Goal: Task Accomplishment & Management: Manage account settings

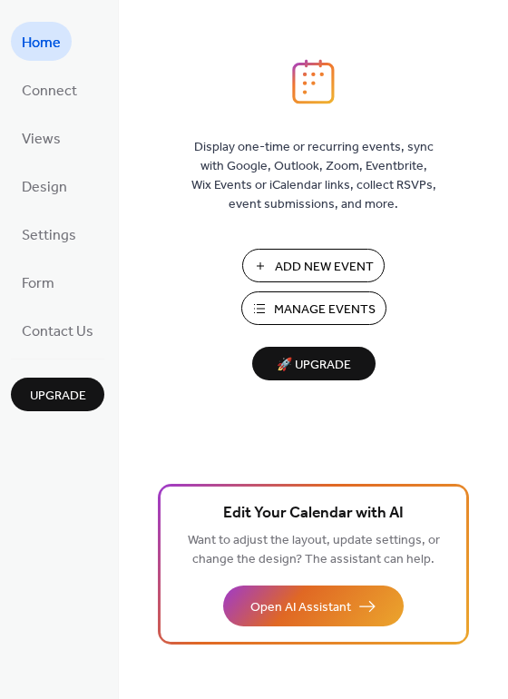
click at [320, 308] on span "Manage Events" at bounding box center [325, 309] width 102 height 19
click at [331, 317] on span "Manage Events" at bounding box center [325, 309] width 102 height 19
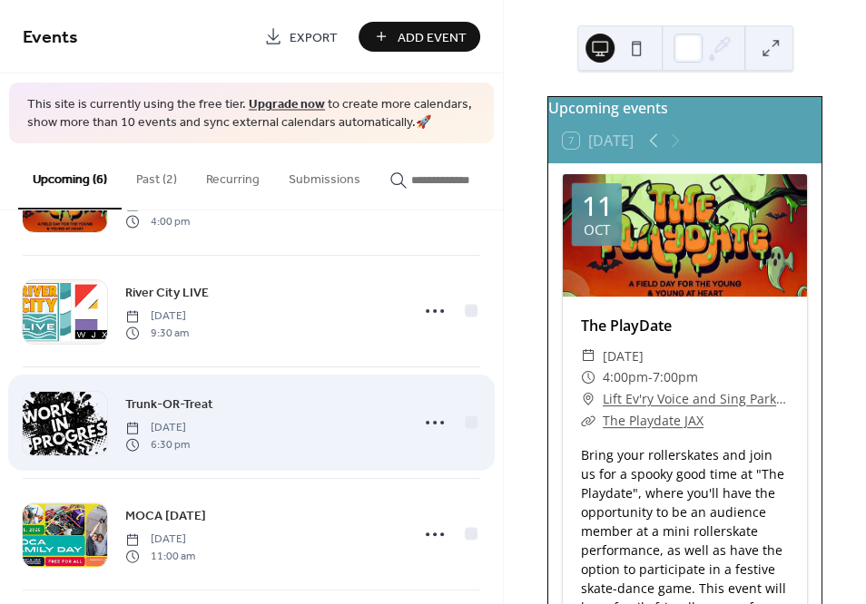
scroll to position [245, 0]
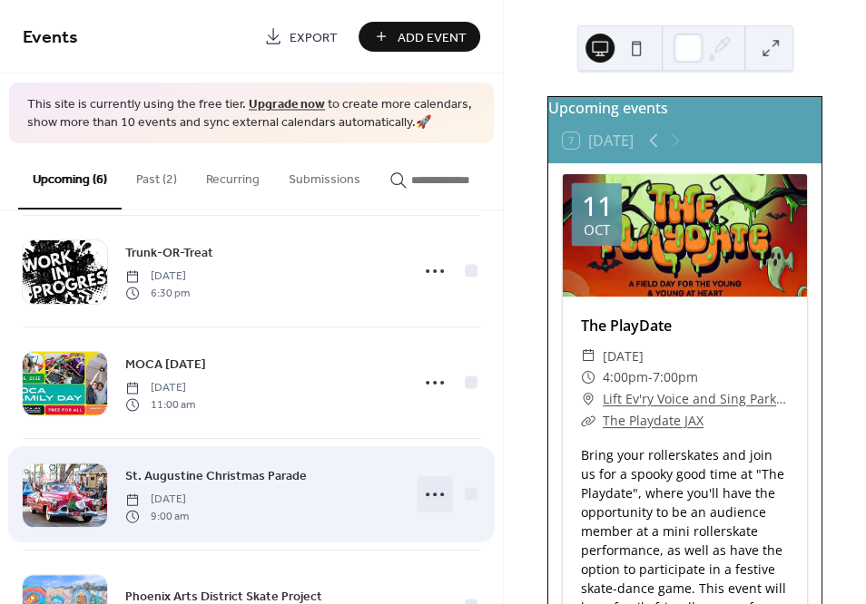
click at [435, 504] on icon at bounding box center [434, 494] width 29 height 29
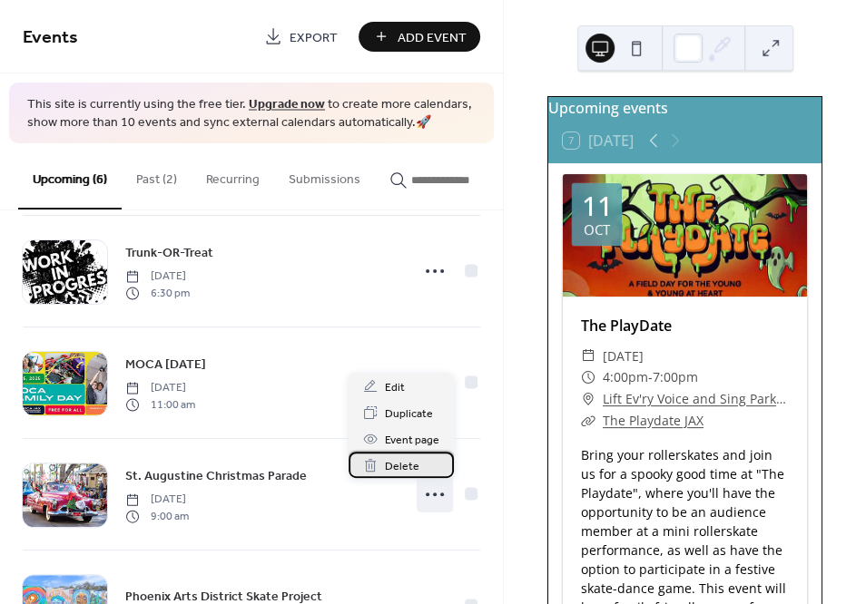
click at [402, 470] on span "Delete" at bounding box center [402, 466] width 34 height 19
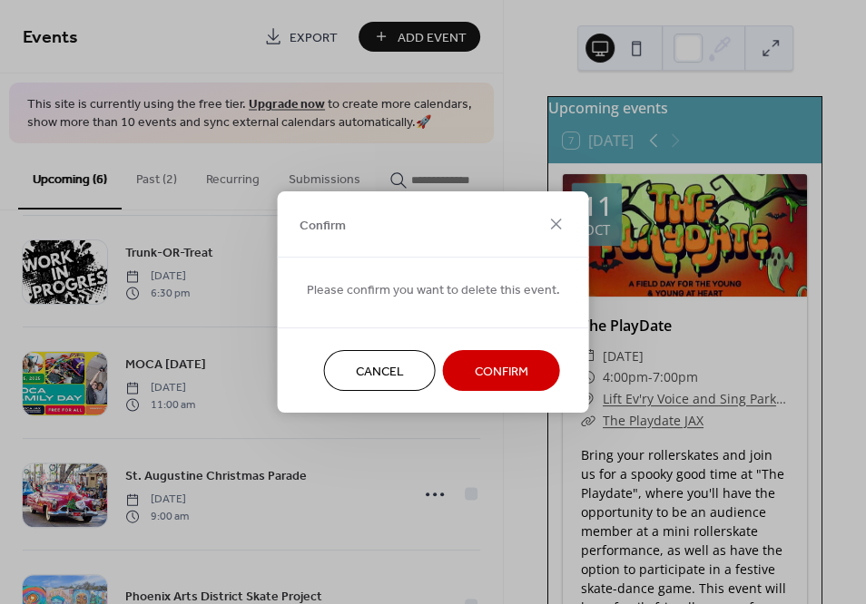
click at [485, 380] on span "Confirm" at bounding box center [502, 372] width 54 height 19
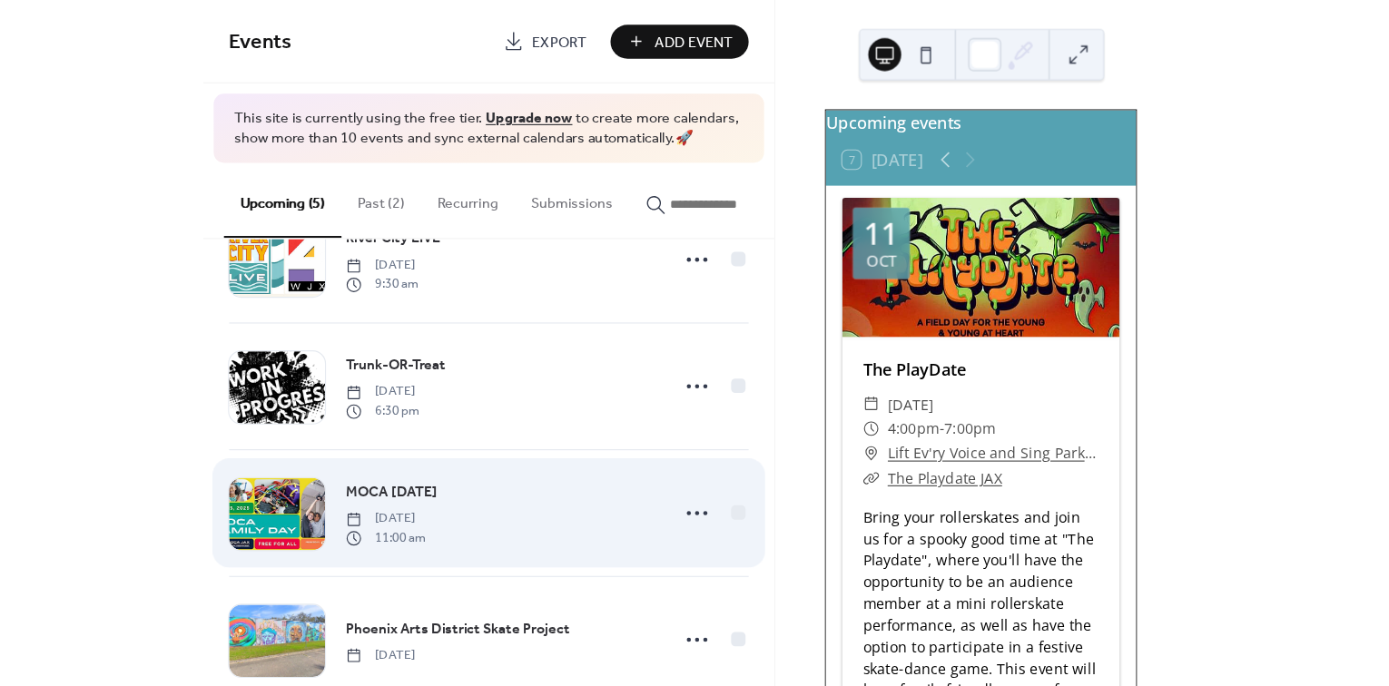
scroll to position [159, 0]
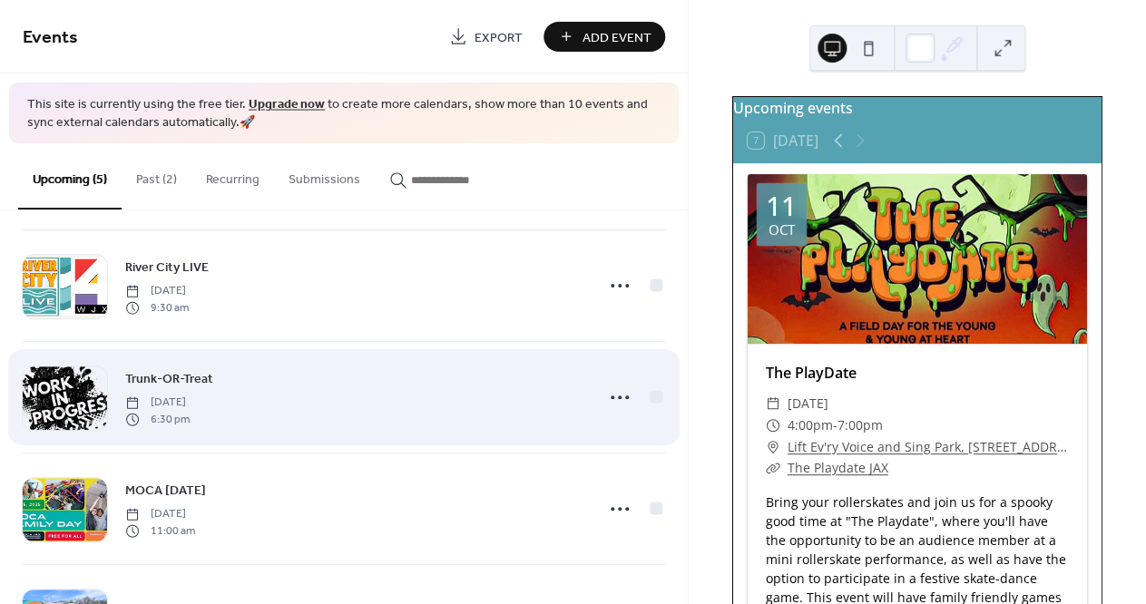
scroll to position [123, 0]
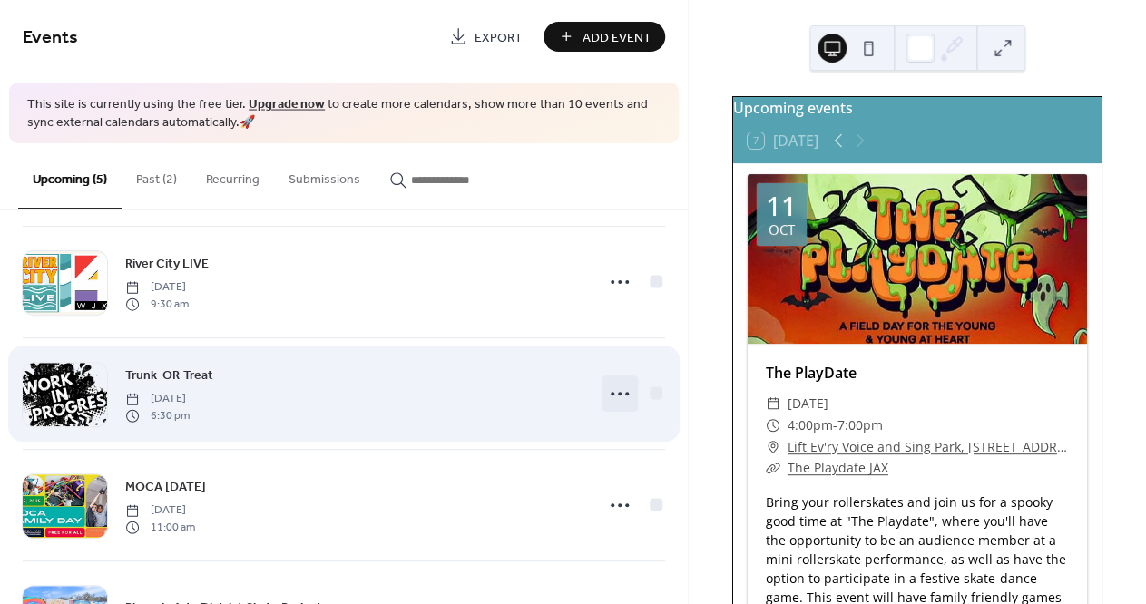
click at [615, 404] on icon at bounding box center [619, 393] width 29 height 29
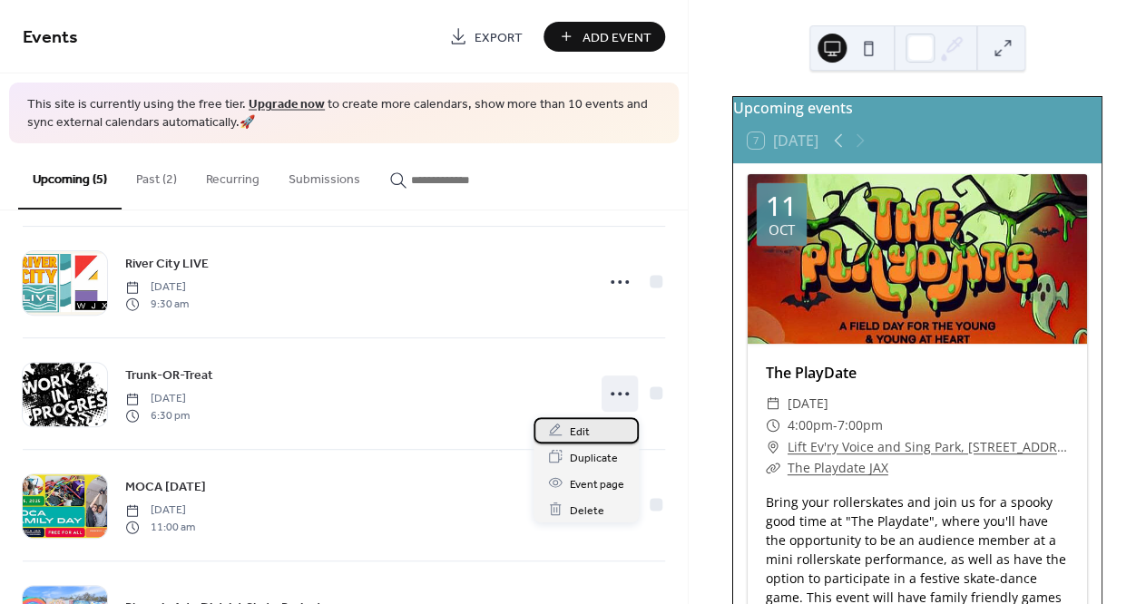
click at [582, 427] on span "Edit" at bounding box center [580, 431] width 20 height 19
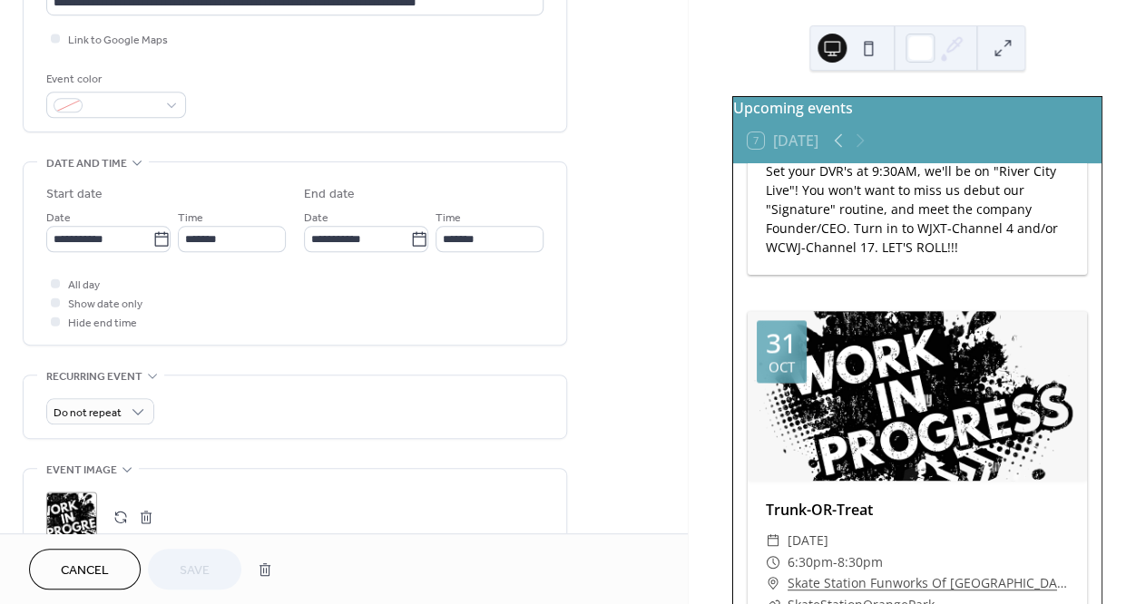
scroll to position [552, 0]
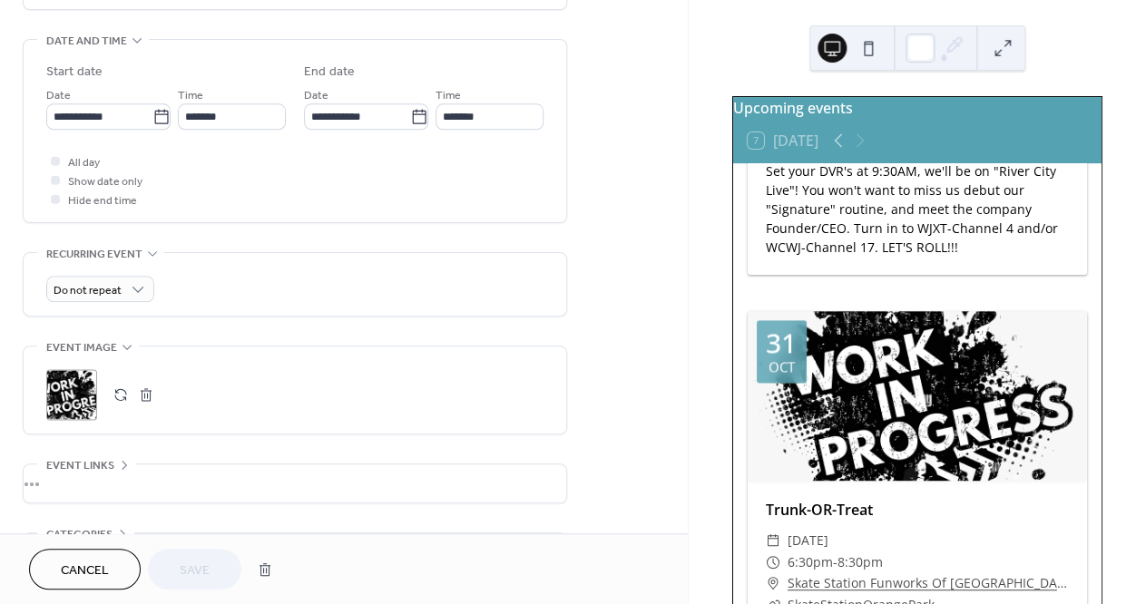
click at [150, 404] on button "button" at bounding box center [145, 394] width 25 height 25
click at [72, 408] on icon at bounding box center [71, 394] width 29 height 29
click at [142, 408] on button "button" at bounding box center [145, 394] width 25 height 25
click at [78, 404] on icon at bounding box center [71, 394] width 29 height 29
click at [191, 563] on span "Save" at bounding box center [195, 571] width 30 height 19
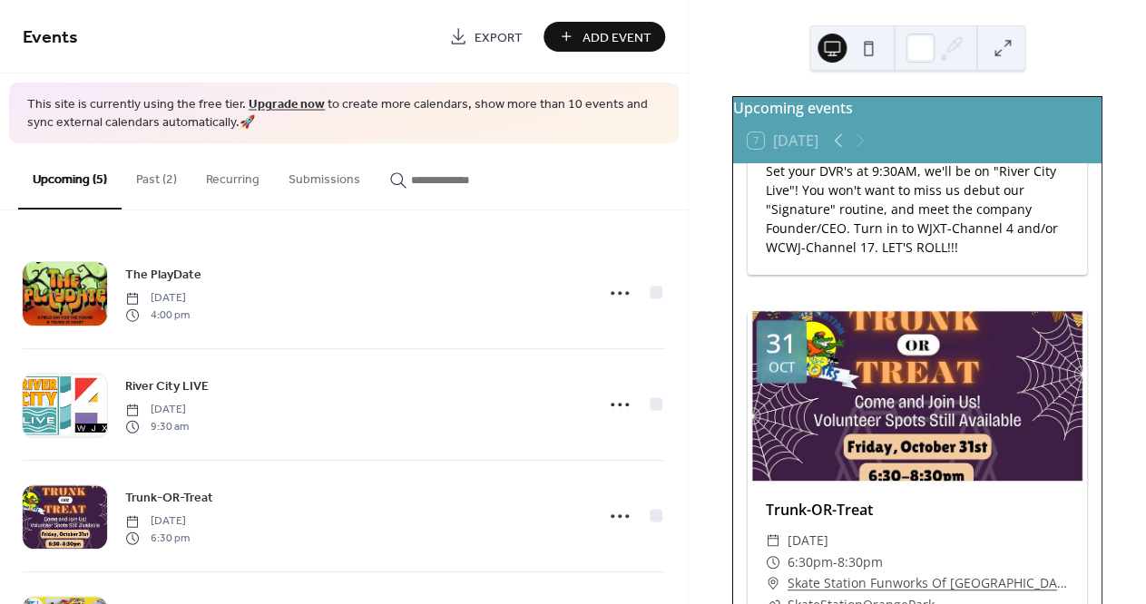
scroll to position [1021, 0]
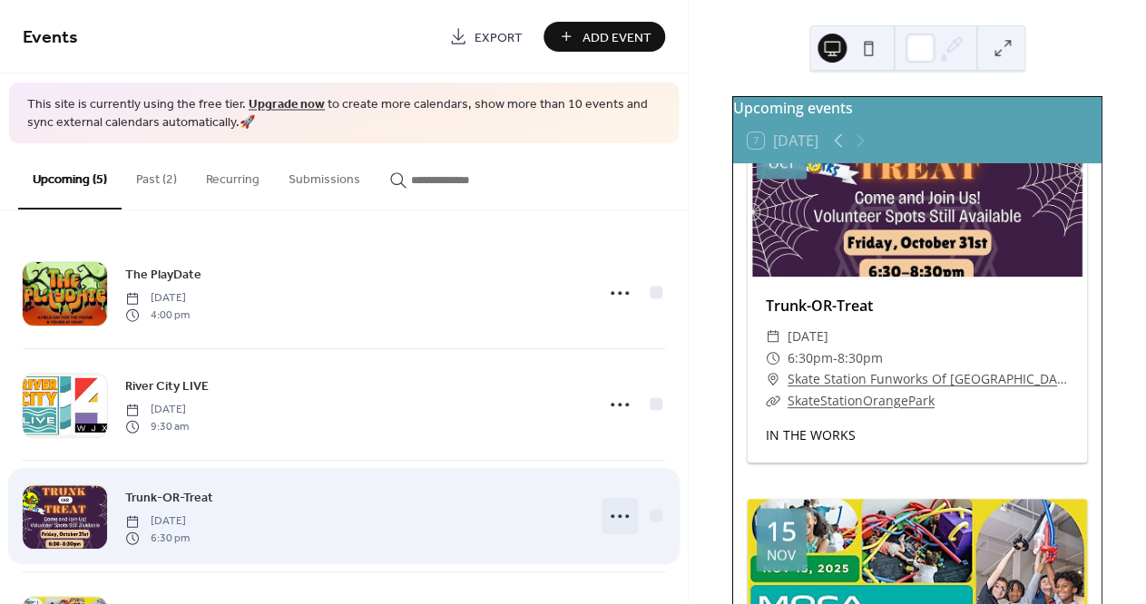
click at [611, 516] on icon at bounding box center [619, 516] width 29 height 29
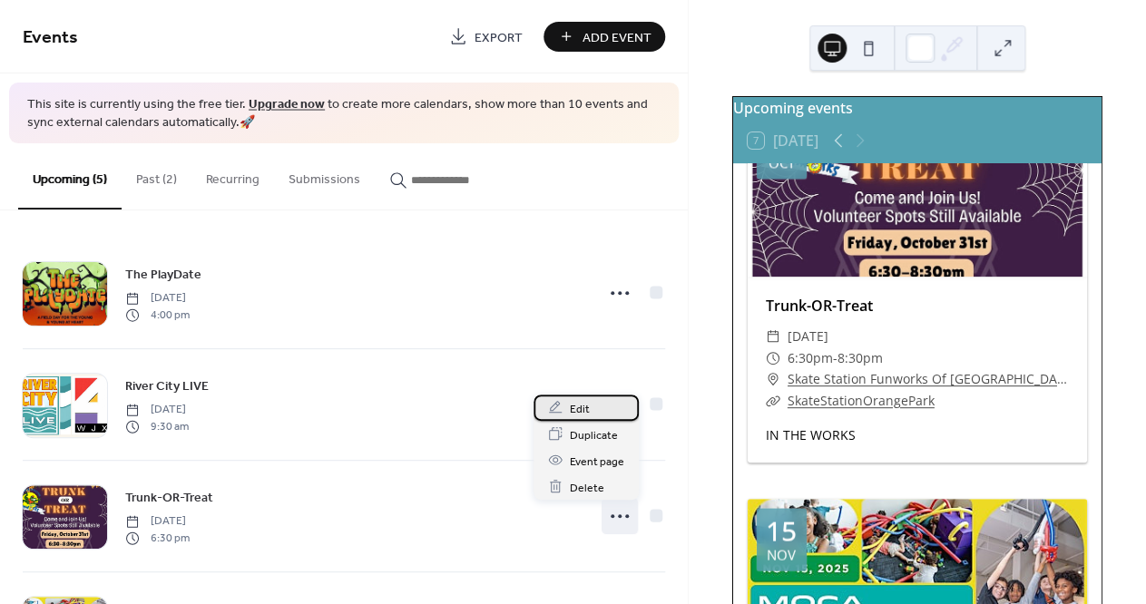
click at [573, 412] on span "Edit" at bounding box center [580, 408] width 20 height 19
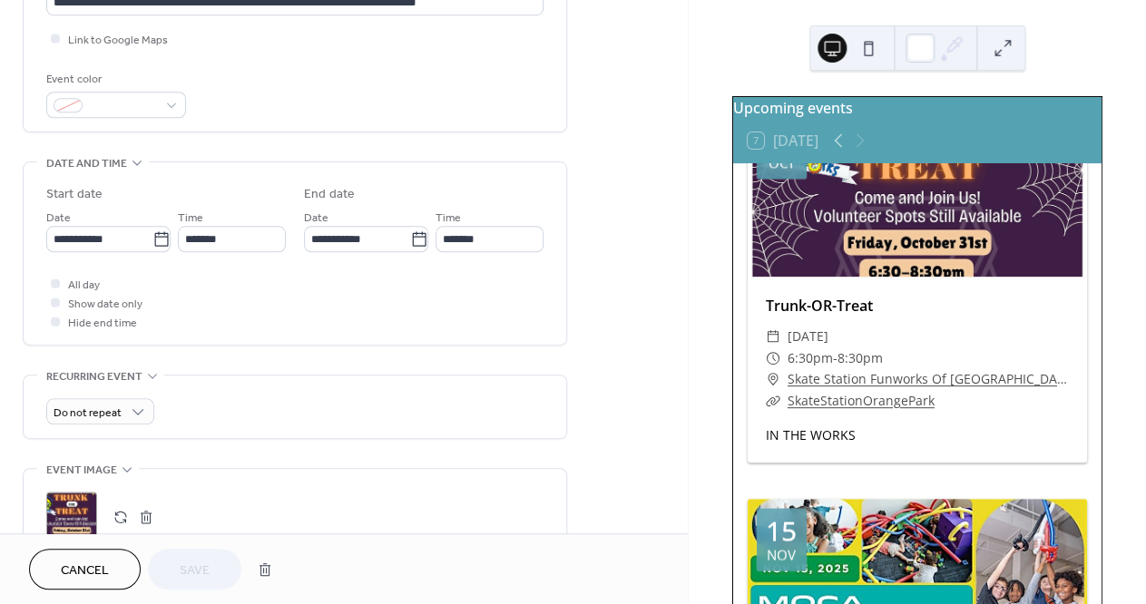
scroll to position [613, 0]
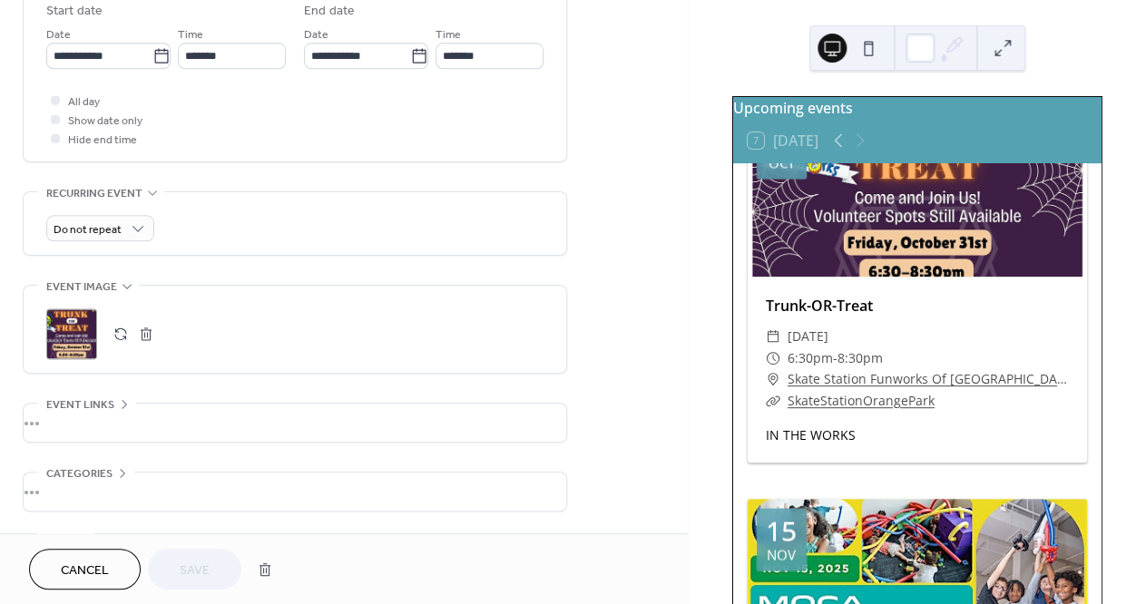
click at [145, 347] on button "button" at bounding box center [145, 333] width 25 height 25
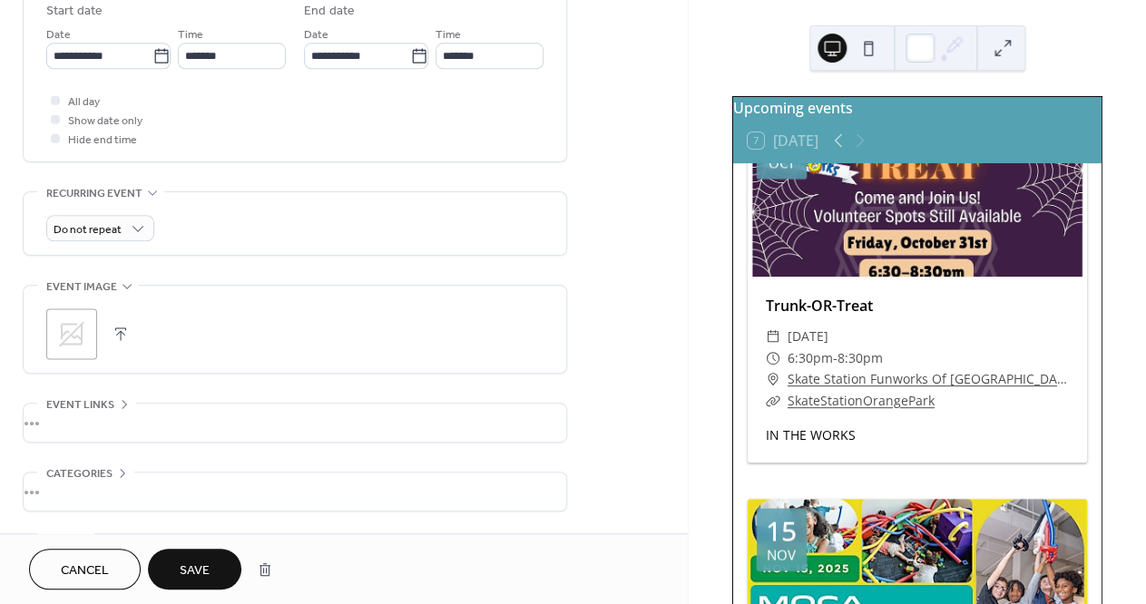
click at [63, 344] on icon at bounding box center [71, 333] width 25 height 25
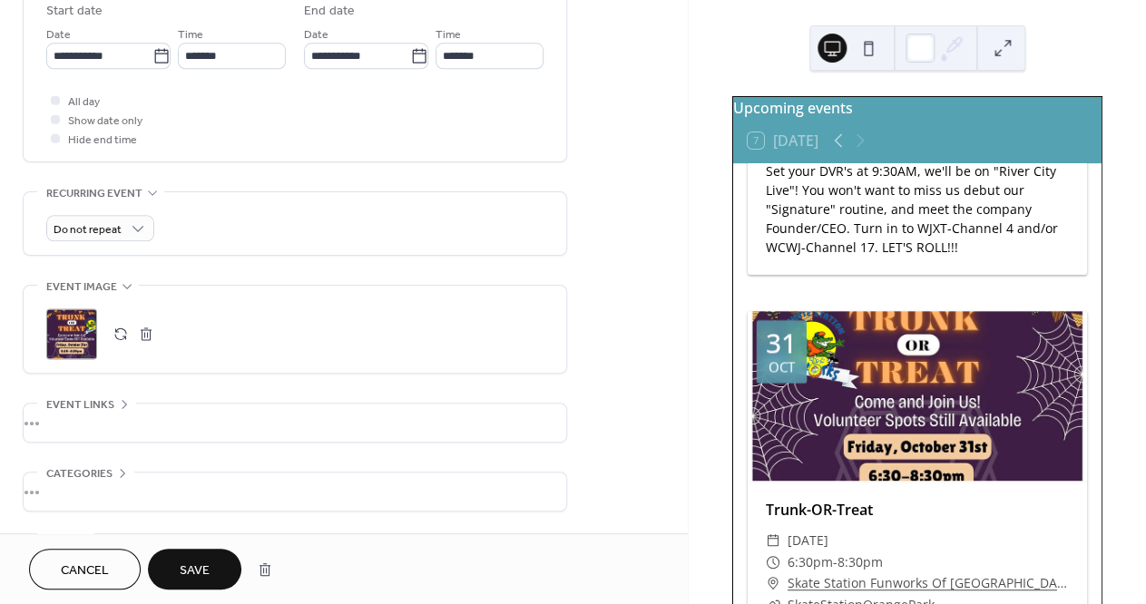
click at [200, 570] on span "Save" at bounding box center [195, 571] width 30 height 19
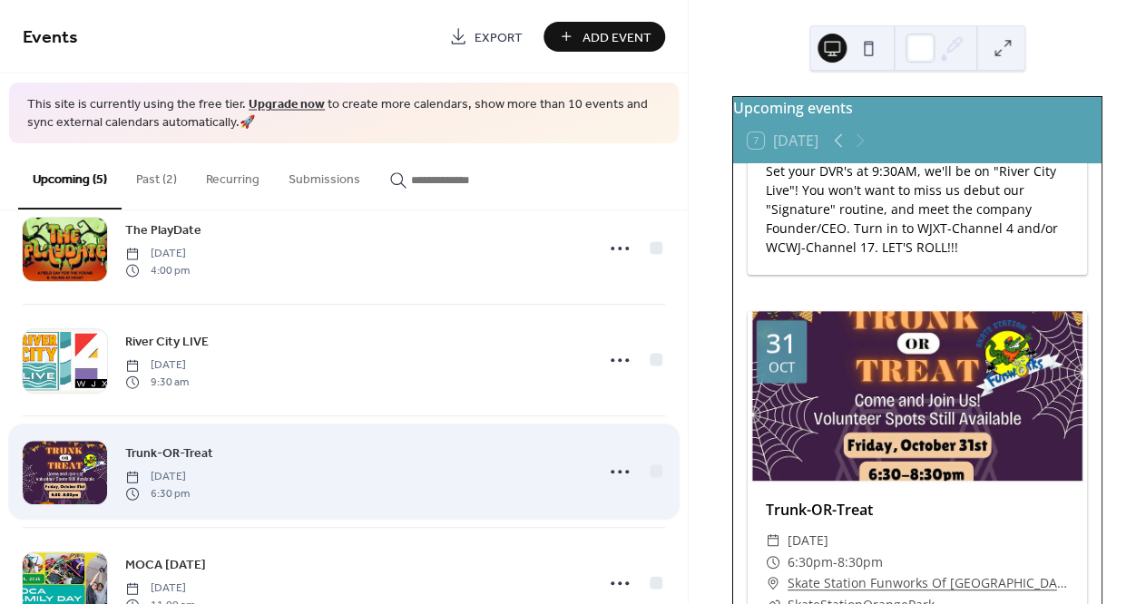
scroll to position [62, 0]
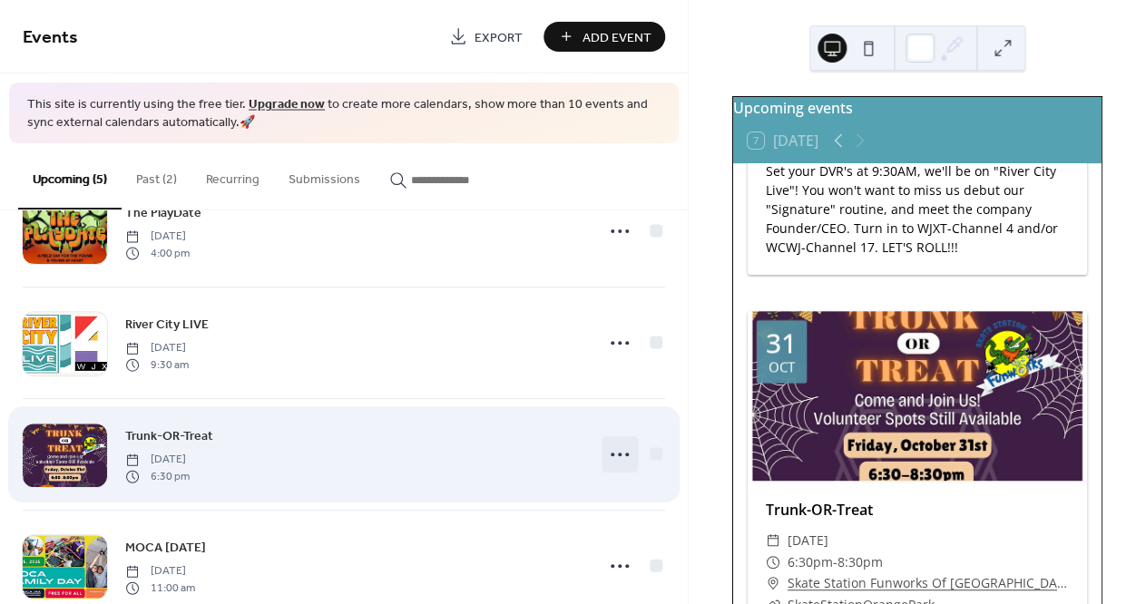
click at [613, 463] on icon at bounding box center [619, 454] width 29 height 29
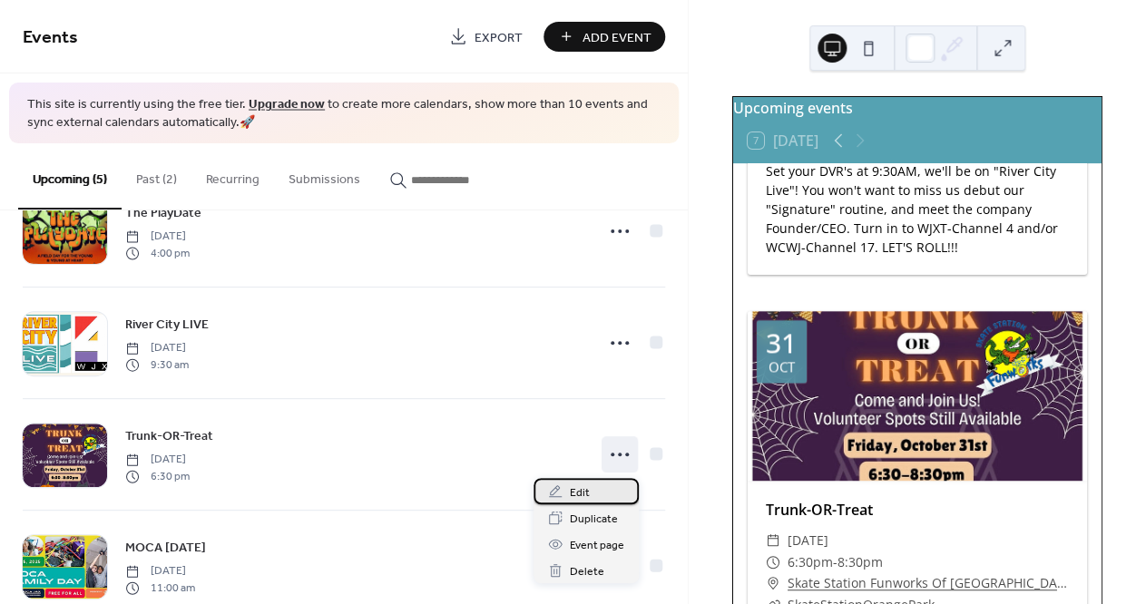
click at [594, 490] on div "Edit" at bounding box center [586, 491] width 105 height 26
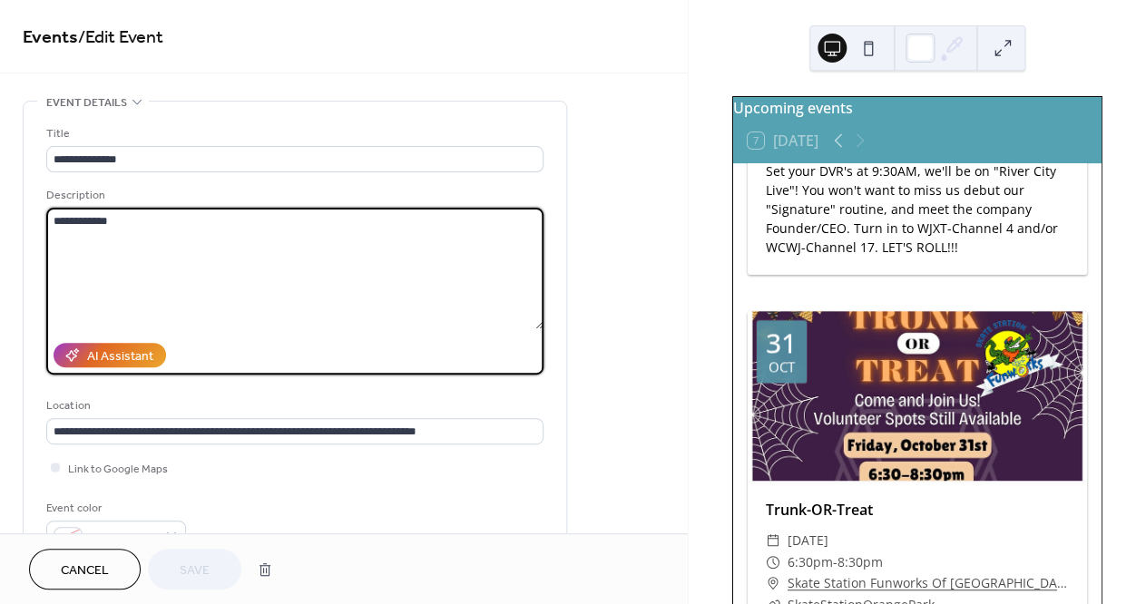
drag, startPoint x: 169, startPoint y: 222, endPoint x: 30, endPoint y: 216, distance: 139.0
click at [46, 217] on textarea "**********" at bounding box center [294, 269] width 497 height 122
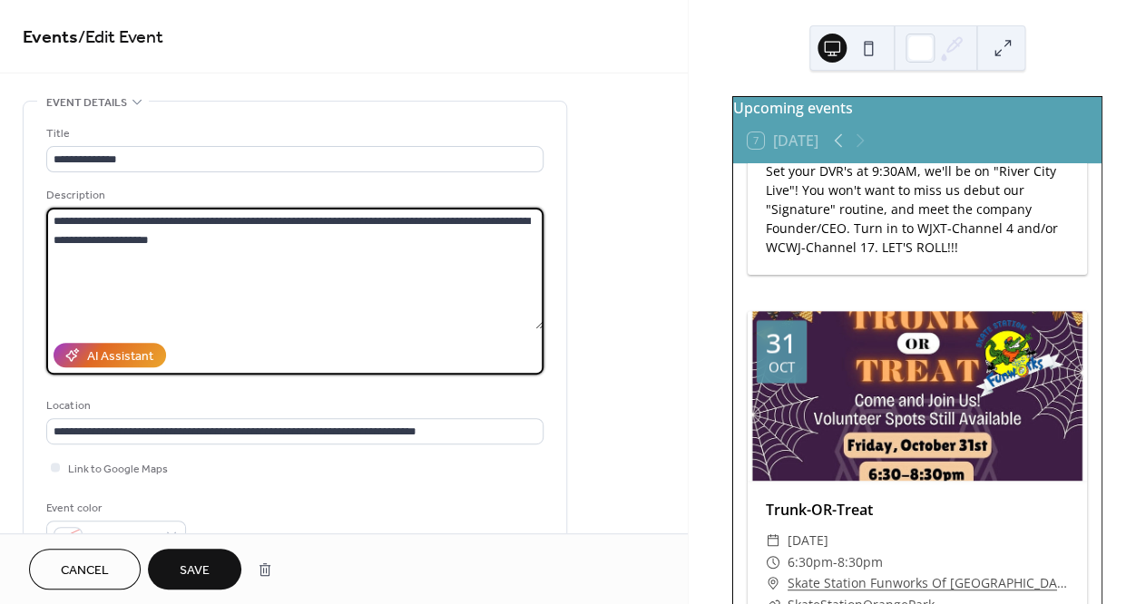
click at [150, 244] on textarea "**********" at bounding box center [294, 269] width 497 height 122
click at [185, 244] on textarea "**********" at bounding box center [294, 269] width 497 height 122
click at [181, 240] on textarea "**********" at bounding box center [294, 269] width 497 height 122
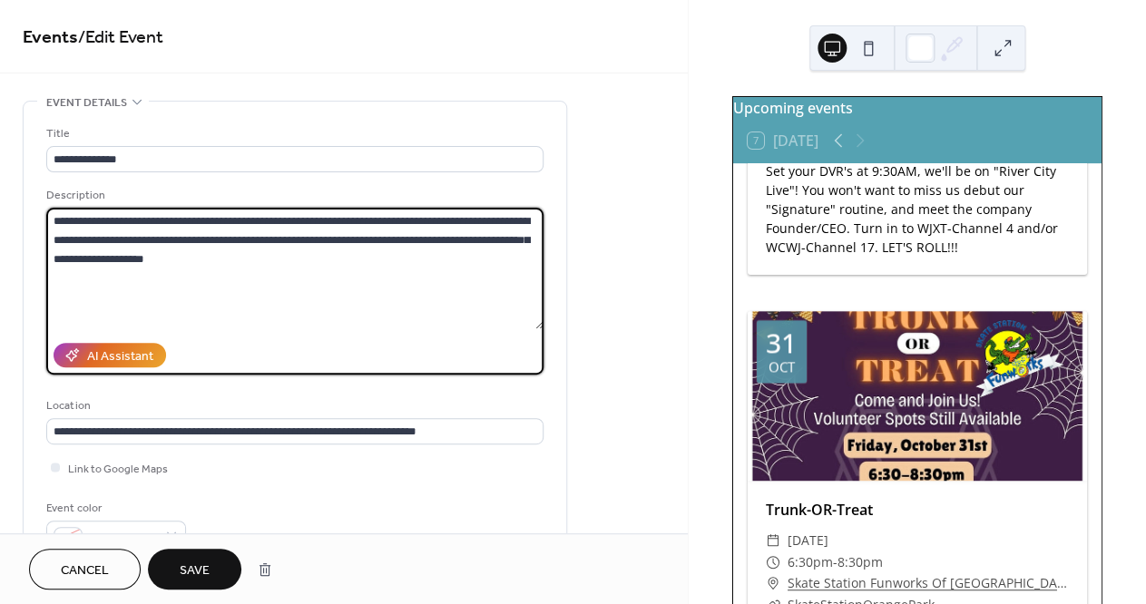
click at [420, 278] on textarea "**********" at bounding box center [294, 269] width 497 height 122
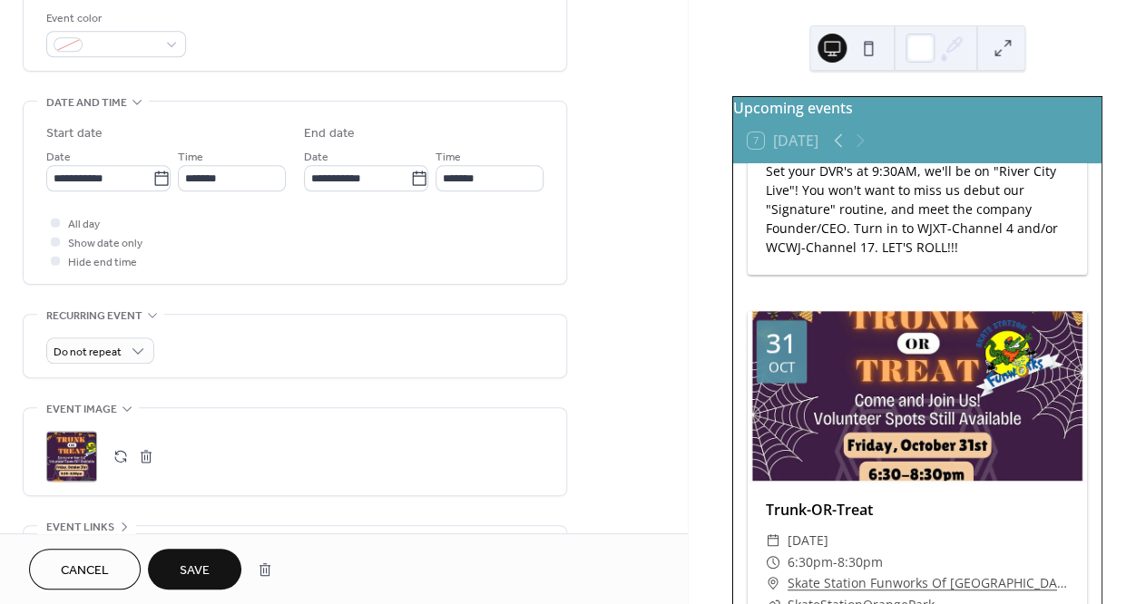
scroll to position [693, 0]
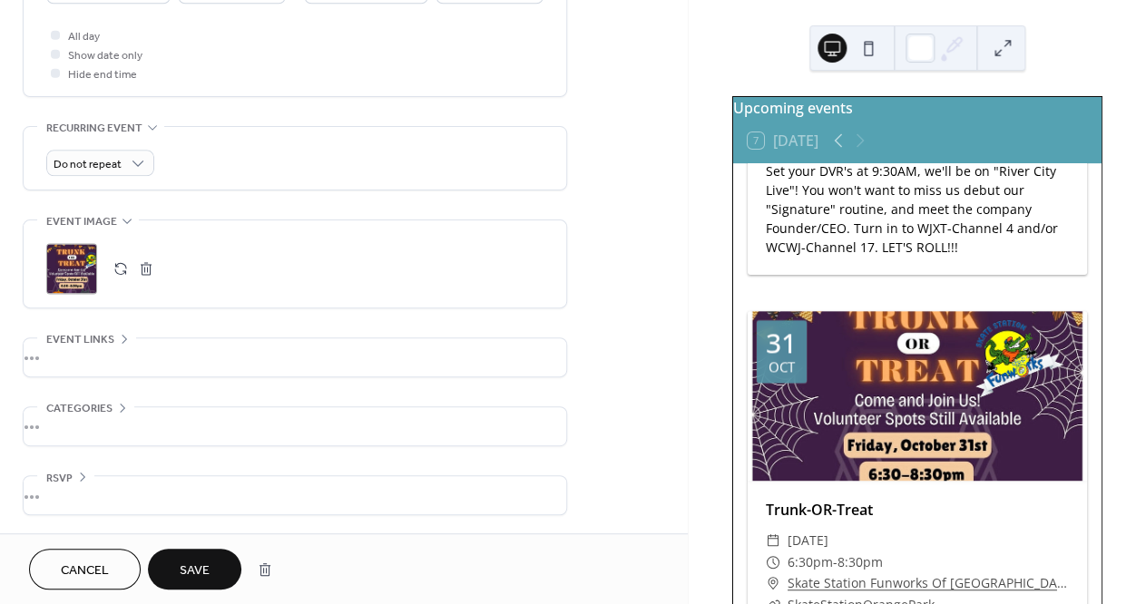
type textarea "**********"
click at [169, 350] on div "•••" at bounding box center [295, 358] width 543 height 38
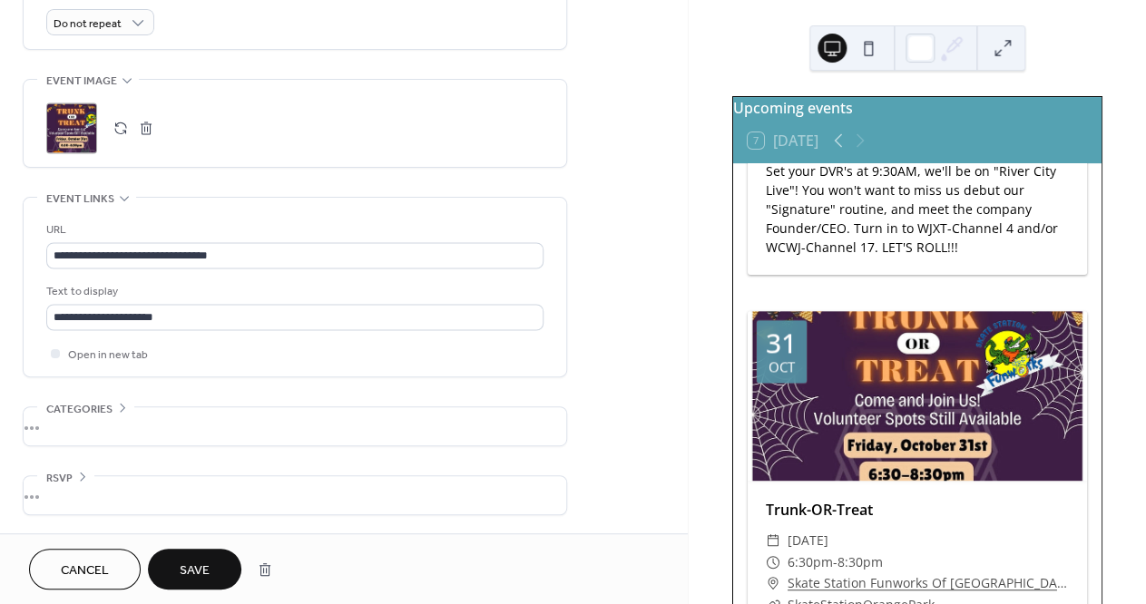
scroll to position [840, 0]
click at [203, 575] on span "Save" at bounding box center [195, 571] width 30 height 19
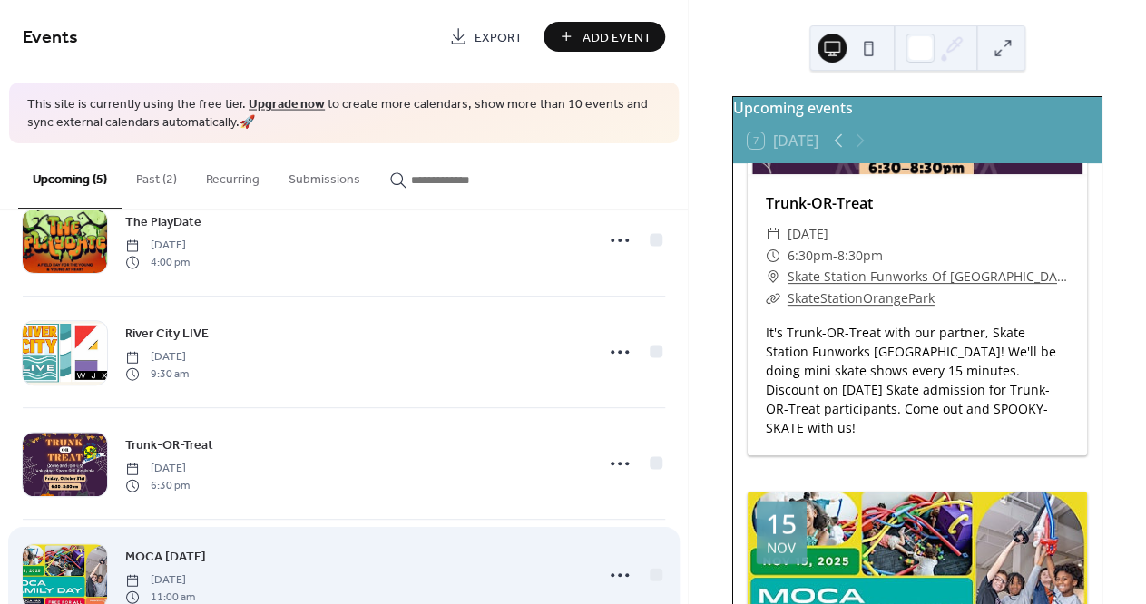
scroll to position [221, 0]
